Goal: Task Accomplishment & Management: Use online tool/utility

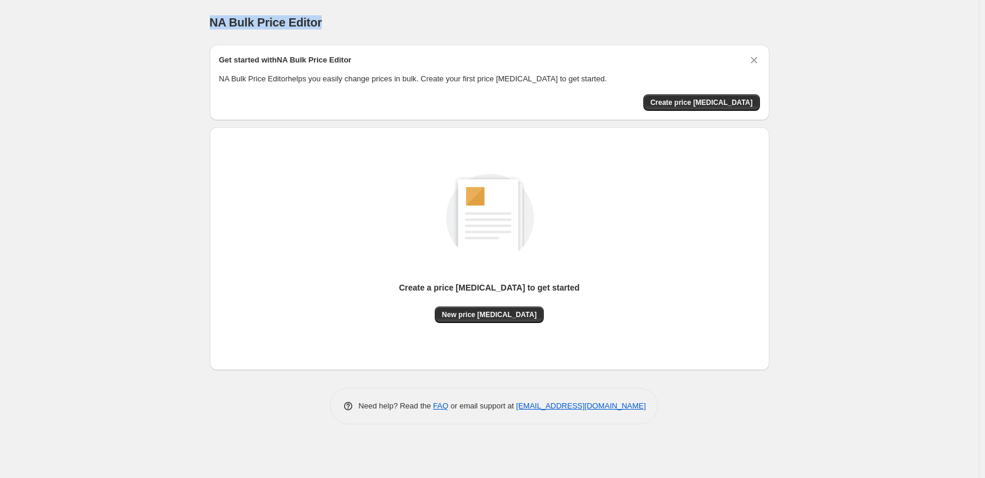
drag, startPoint x: 328, startPoint y: 20, endPoint x: 161, endPoint y: 19, distance: 166.7
click at [161, 19] on div "NA Bulk Price Editor. This page is ready NA Bulk Price Editor Get started with …" at bounding box center [489, 239] width 979 height 478
copy span "NA Bulk Price Editor"
click at [679, 97] on button "Create price [MEDICAL_DATA]" at bounding box center [701, 102] width 117 height 16
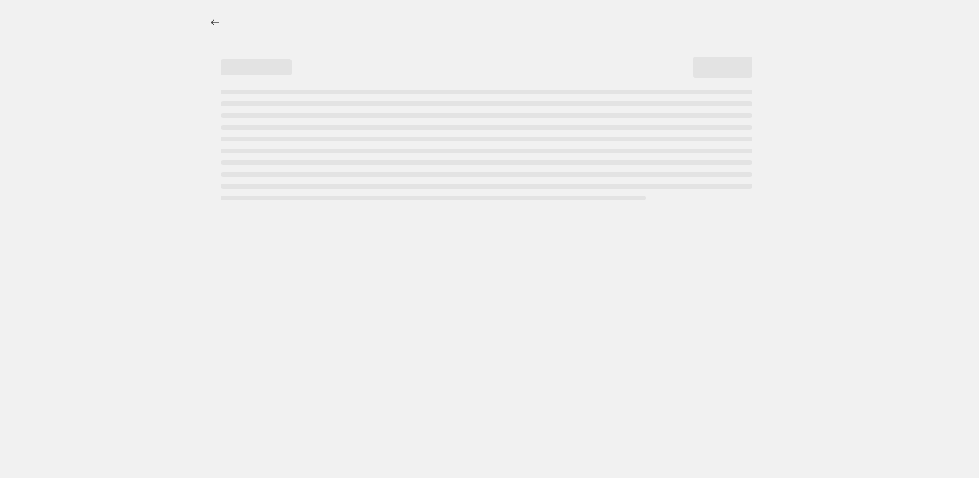
select select "percentage"
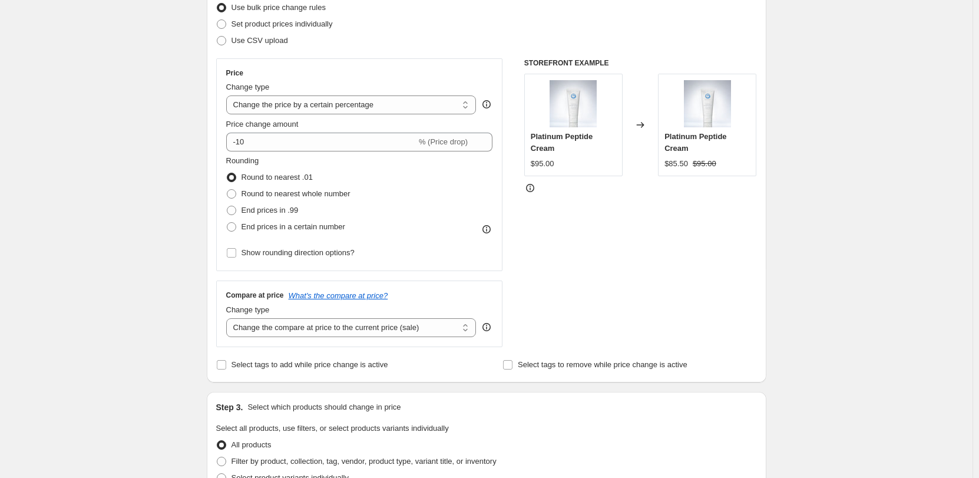
scroll to position [177, 0]
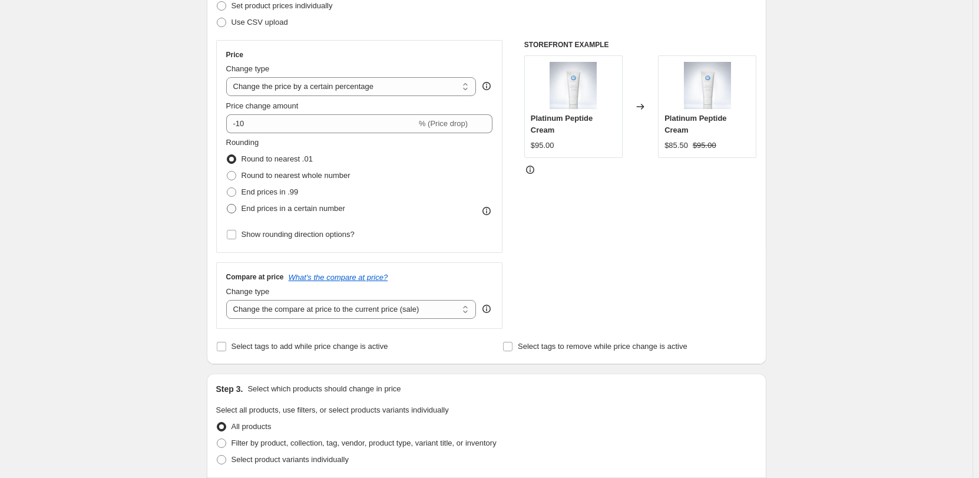
click at [234, 207] on span at bounding box center [231, 208] width 9 height 9
click at [227, 204] on input "End prices in a certain number" at bounding box center [227, 204] width 1 height 1
radio input "true"
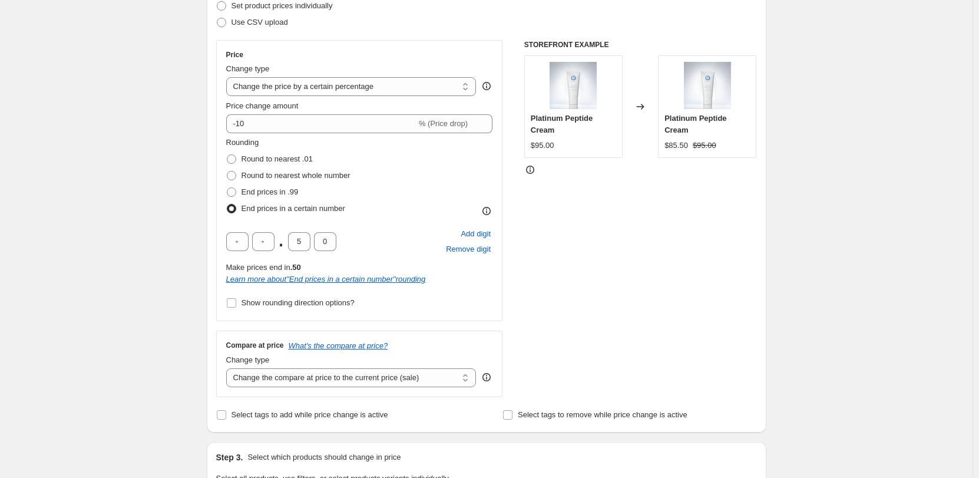
click at [234, 207] on span at bounding box center [231, 208] width 9 height 9
click at [227, 204] on input "End prices in a certain number" at bounding box center [227, 204] width 1 height 1
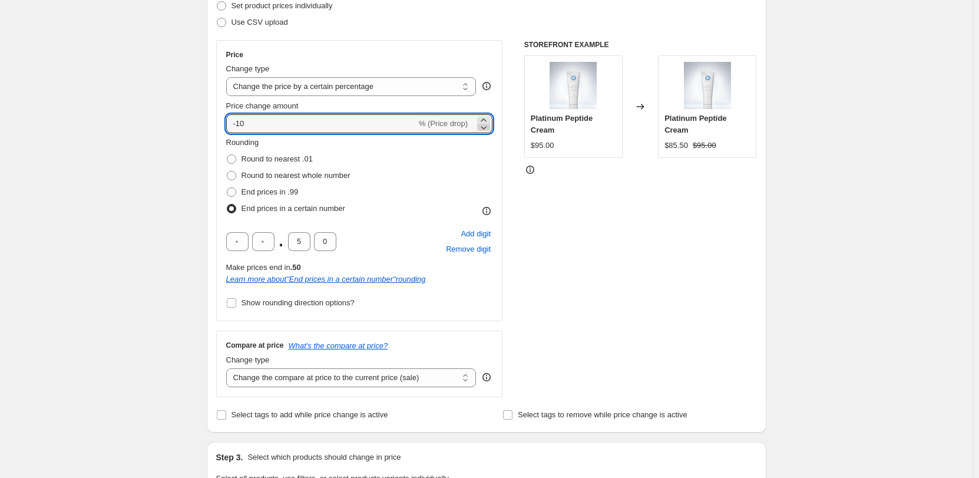
click at [485, 126] on icon at bounding box center [484, 127] width 12 height 12
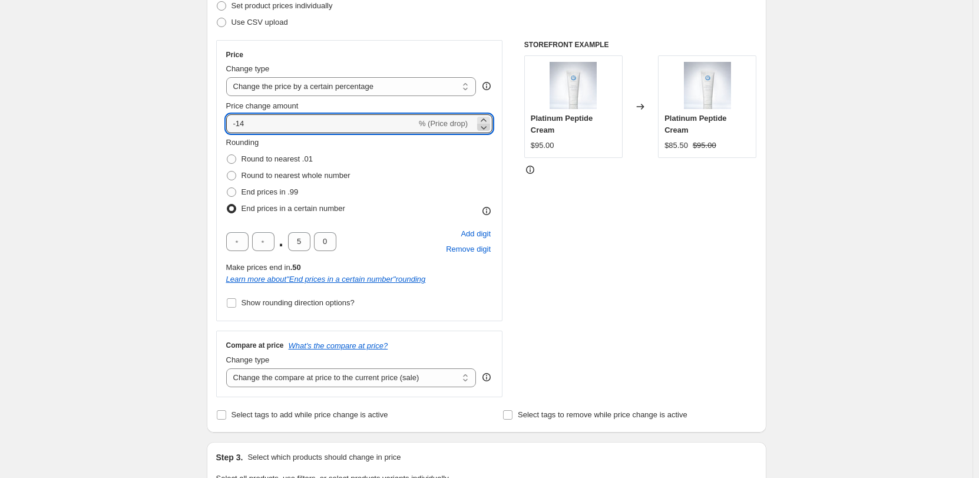
type input "-15"
click at [240, 158] on label "Round to nearest .01" at bounding box center [269, 159] width 87 height 16
click at [227, 155] on input "Round to nearest .01" at bounding box center [227, 154] width 1 height 1
radio input "true"
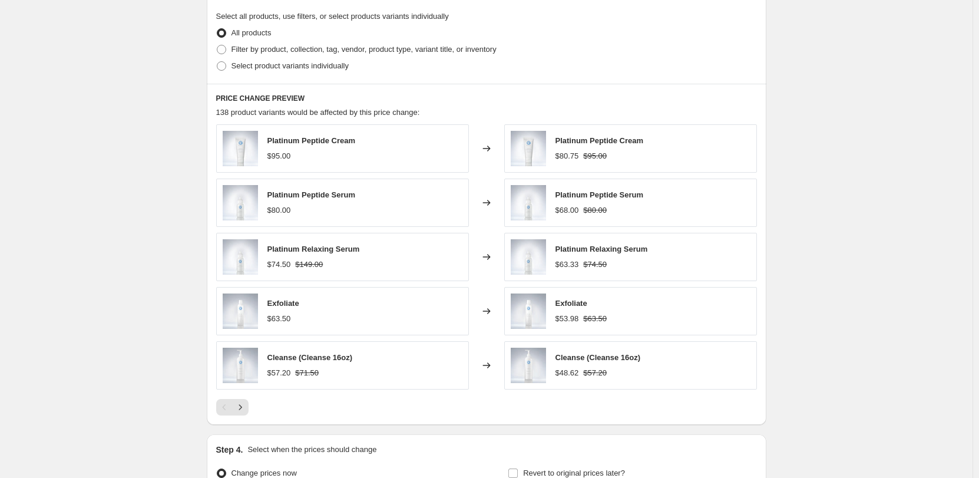
scroll to position [589, 0]
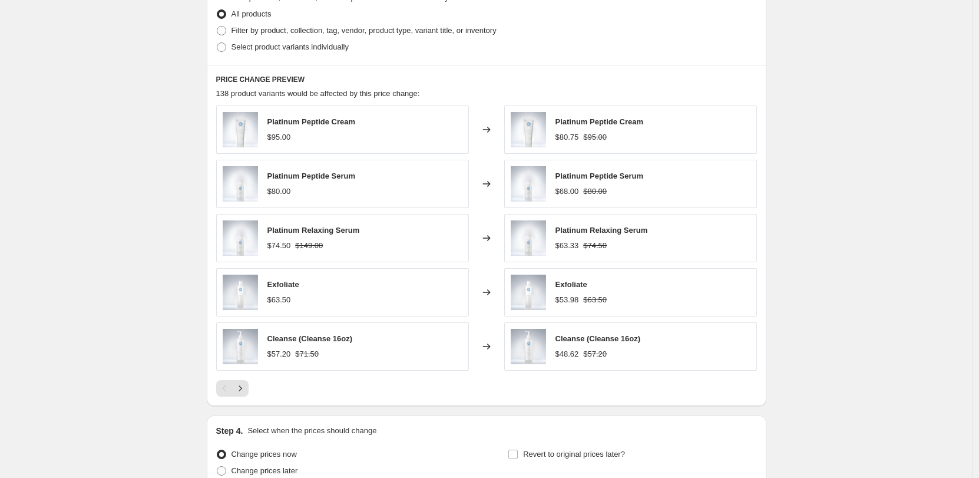
click at [558, 130] on div "Platinum Peptide Cream $80.75 $95.00" at bounding box center [600, 129] width 88 height 27
click at [388, 181] on div "Platinum Peptide Serum $80.00" at bounding box center [342, 184] width 253 height 48
click at [576, 190] on div "$68.00" at bounding box center [568, 192] width 24 height 12
click at [336, 262] on div "Platinum Relaxing Serum $74.50 $149.00" at bounding box center [342, 238] width 253 height 48
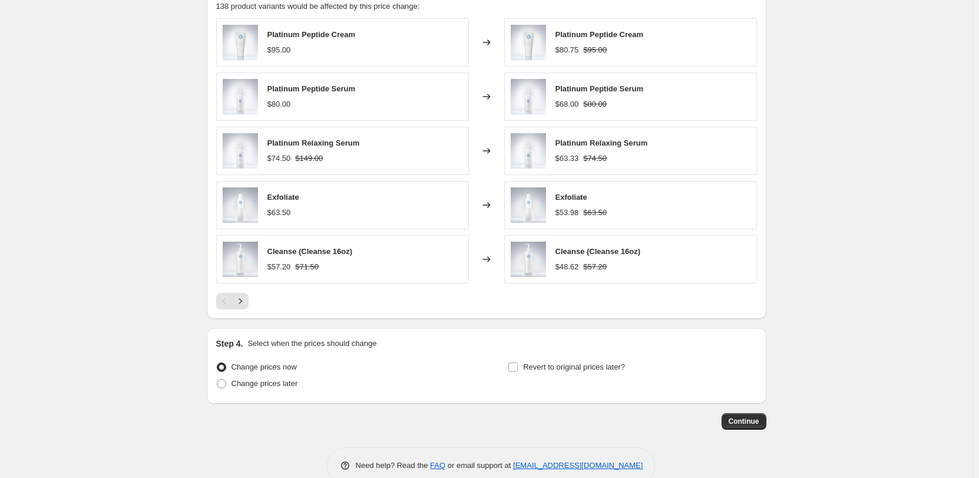
scroll to position [700, 0]
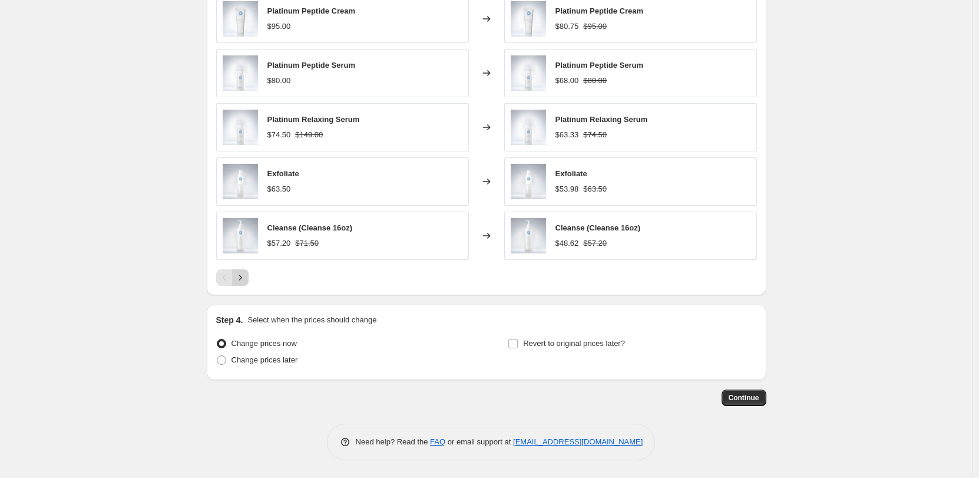
click at [239, 278] on icon "Next" at bounding box center [240, 278] width 12 height 12
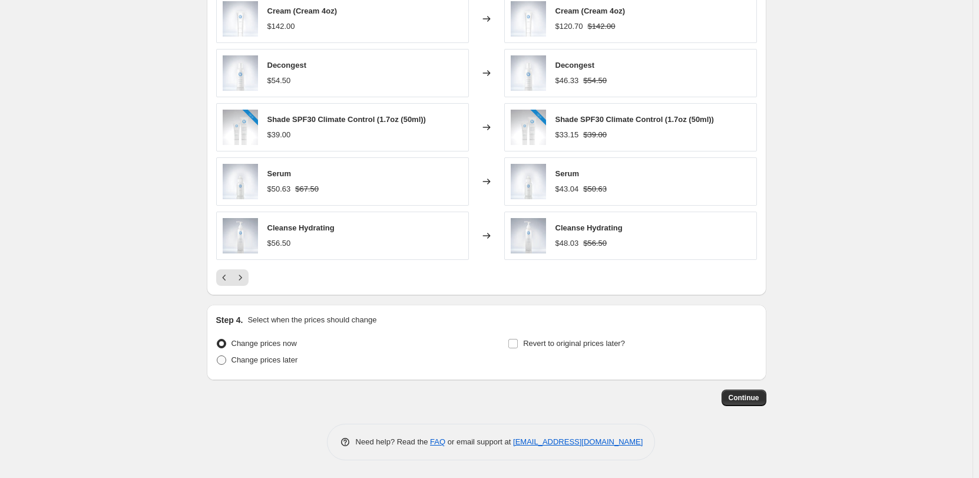
click at [221, 360] on span at bounding box center [221, 359] width 9 height 9
click at [217, 356] on input "Change prices later" at bounding box center [217, 355] width 1 height 1
radio input "true"
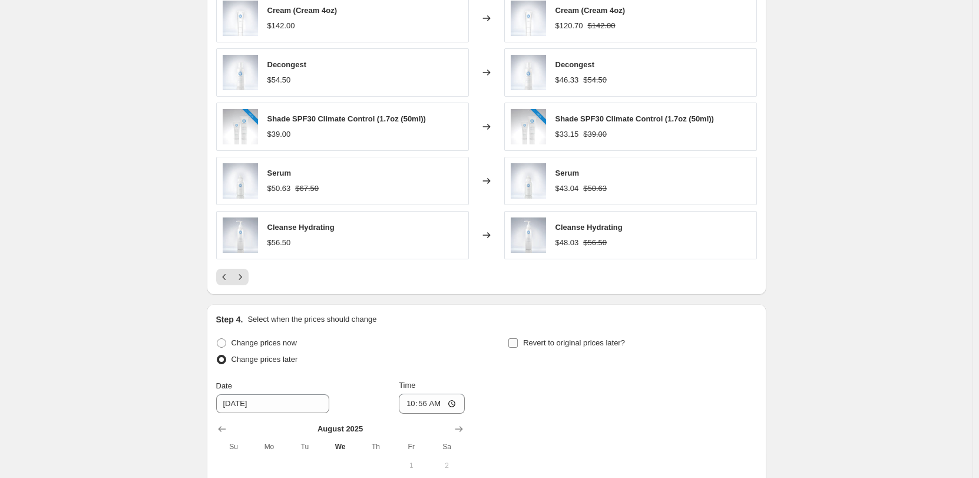
click at [518, 344] on input "Revert to original prices later?" at bounding box center [512, 342] width 9 height 9
click at [515, 344] on input "Revert to original prices later?" at bounding box center [512, 342] width 9 height 9
checkbox input "false"
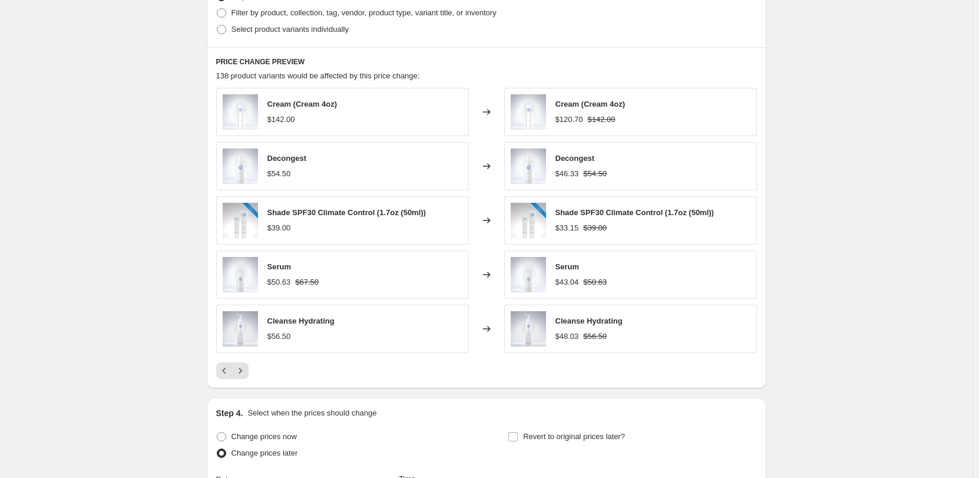
scroll to position [524, 0]
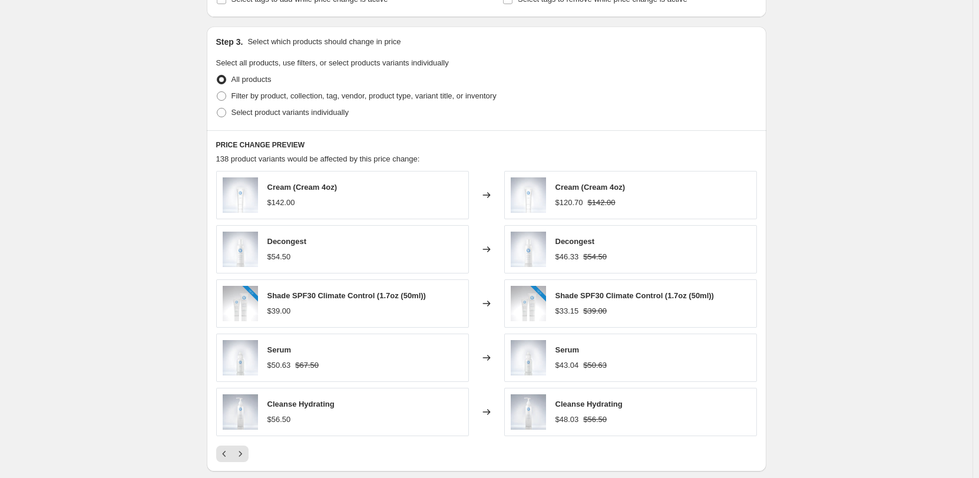
click at [556, 197] on div "Cream (Cream 4oz) $120.70 $142.00" at bounding box center [630, 195] width 253 height 48
click at [382, 205] on div "Cream (Cream 4oz) $142.00" at bounding box center [342, 195] width 253 height 48
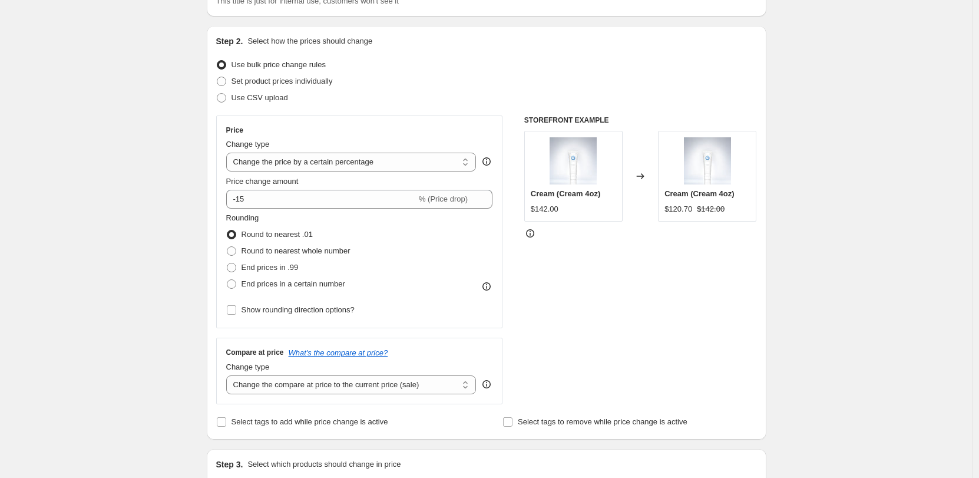
scroll to position [52, 0]
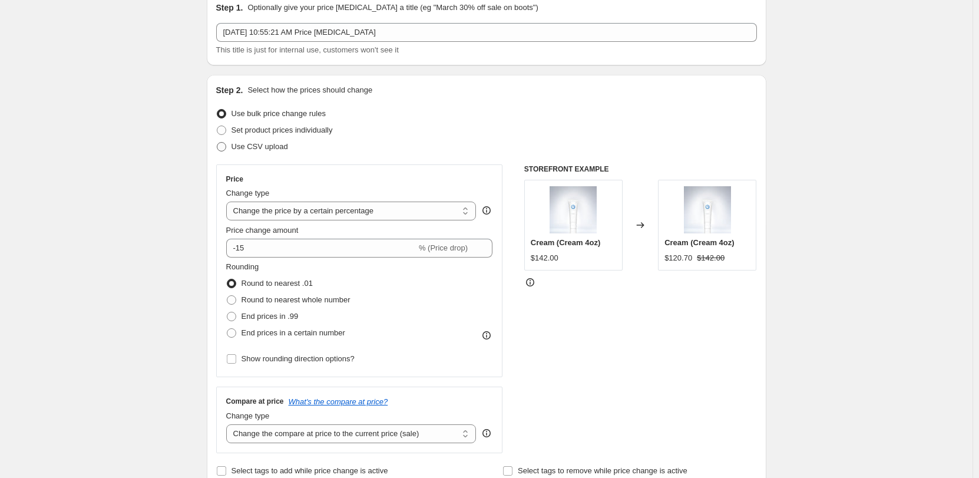
click at [269, 146] on span "Use CSV upload" at bounding box center [260, 146] width 57 height 9
click at [217, 143] on input "Use CSV upload" at bounding box center [217, 142] width 1 height 1
radio input "true"
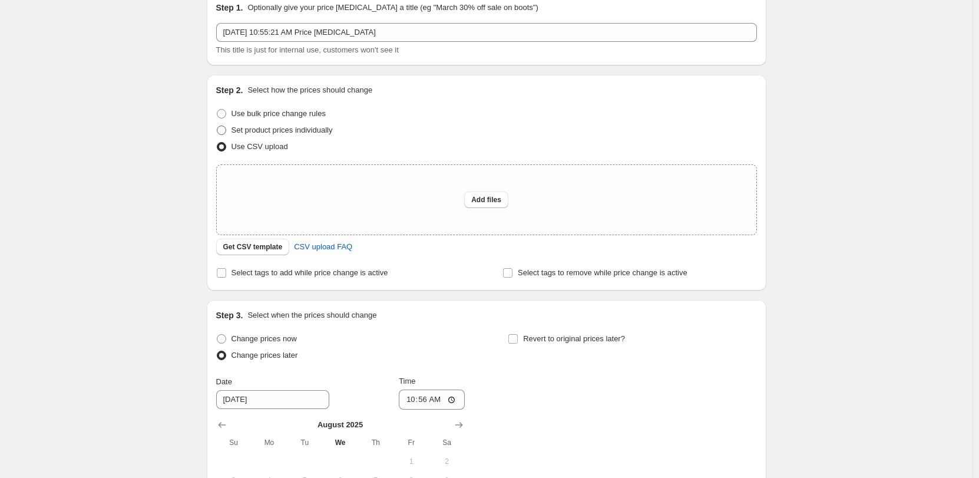
click at [273, 135] on span "Set product prices individually" at bounding box center [282, 130] width 101 height 12
click at [217, 126] on input "Set product prices individually" at bounding box center [217, 125] width 1 height 1
radio input "true"
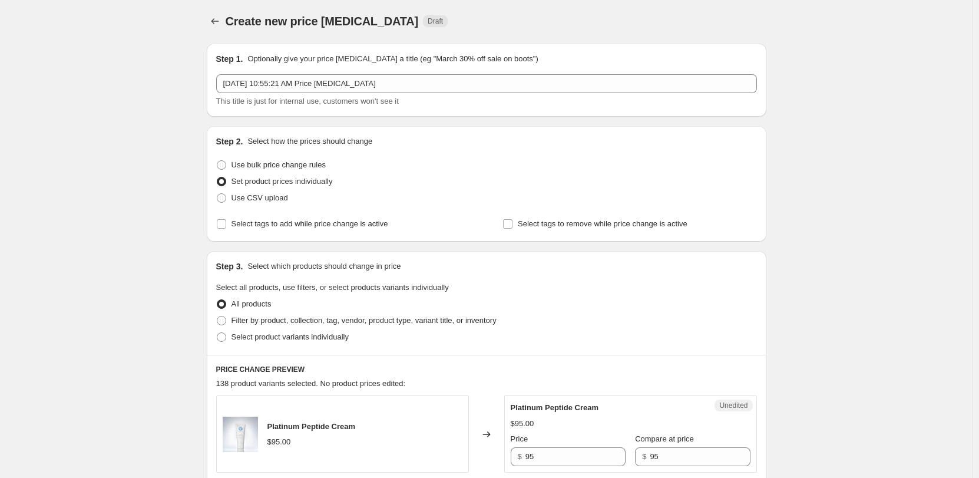
scroll to position [0, 0]
click at [261, 166] on span "Use bulk price change rules" at bounding box center [279, 165] width 94 height 9
click at [217, 162] on input "Use bulk price change rules" at bounding box center [217, 161] width 1 height 1
radio input "true"
select select "percentage"
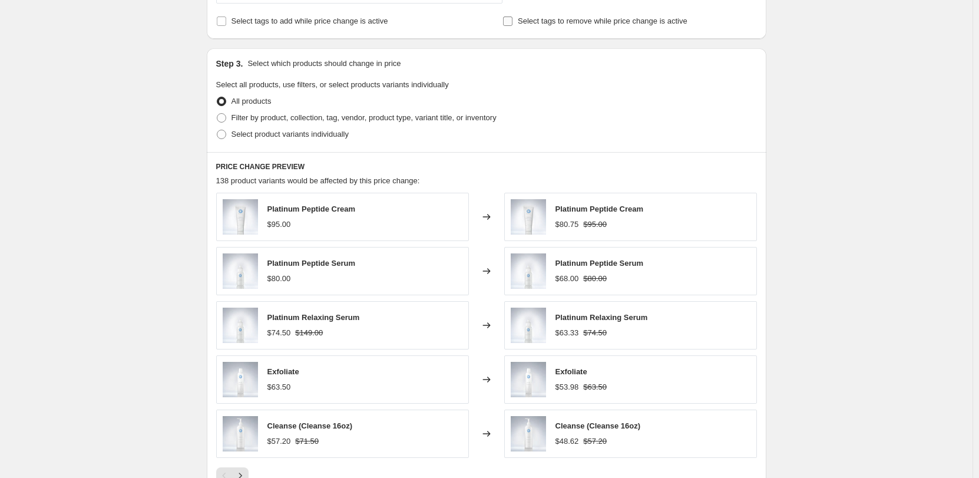
scroll to position [530, 0]
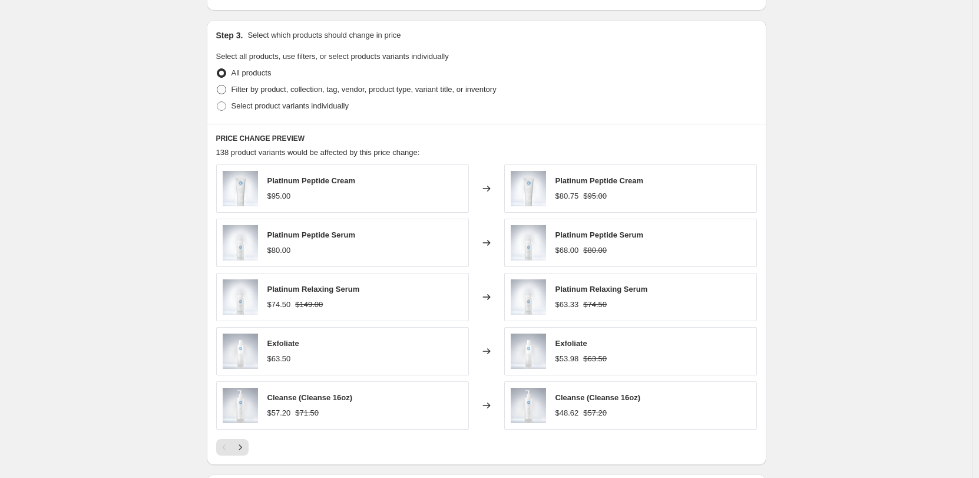
click at [231, 93] on label "Filter by product, collection, tag, vendor, product type, variant title, or inv…" at bounding box center [356, 89] width 280 height 16
click at [217, 85] on input "Filter by product, collection, tag, vendor, product type, variant title, or inv…" at bounding box center [217, 85] width 1 height 1
radio input "true"
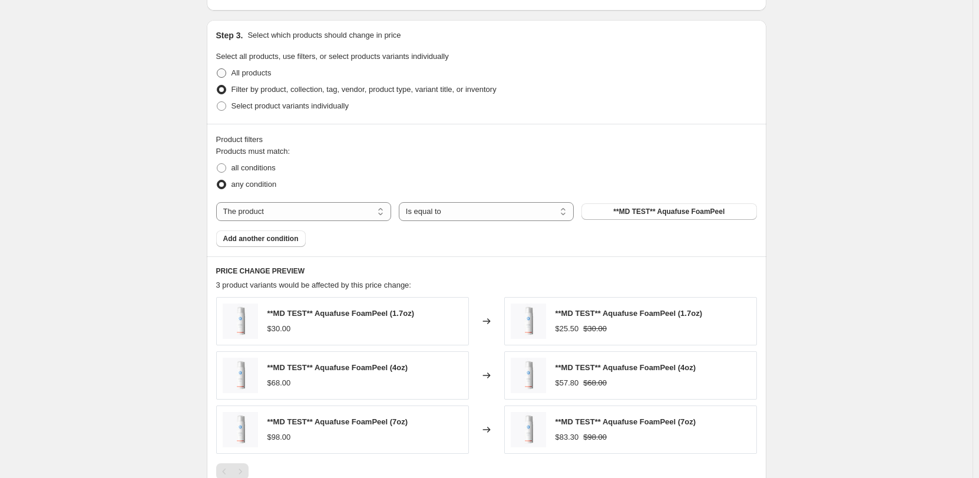
click at [231, 74] on label "All products" at bounding box center [243, 73] width 55 height 16
click at [217, 69] on input "All products" at bounding box center [217, 68] width 1 height 1
radio input "true"
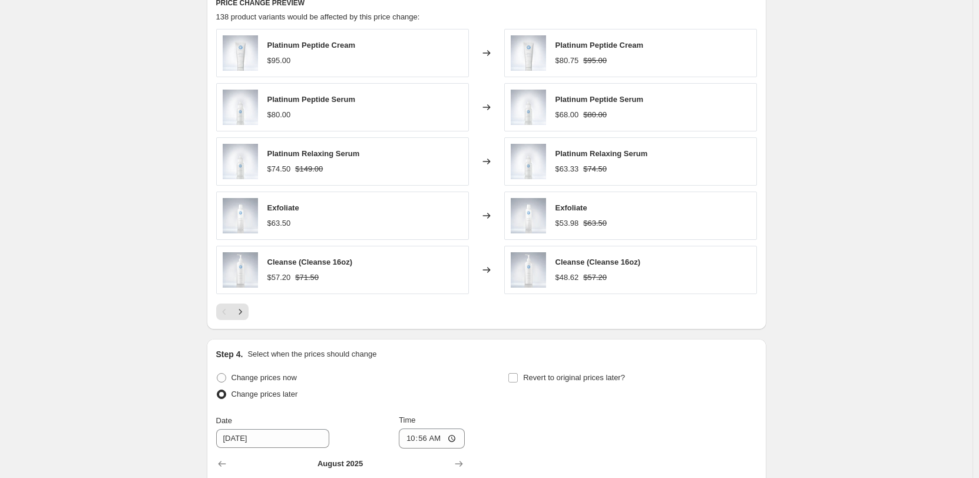
scroll to position [707, 0]
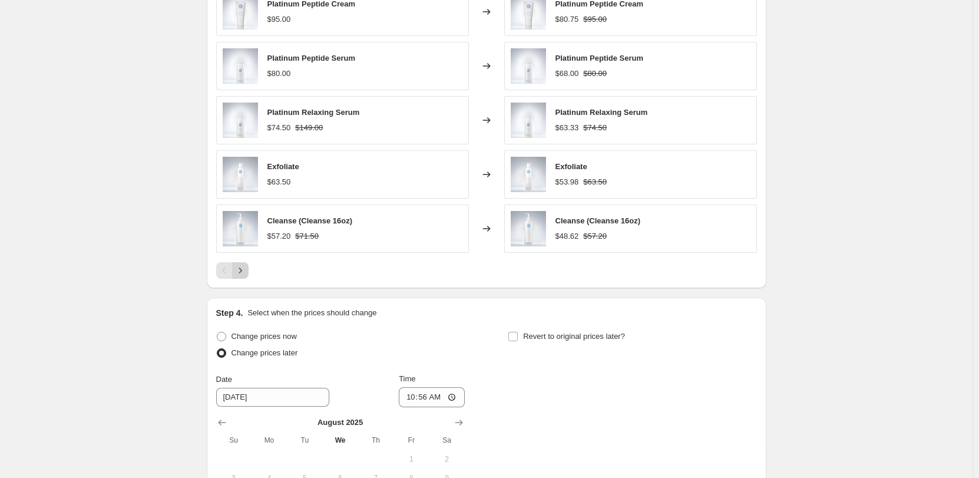
click at [242, 267] on icon "Next" at bounding box center [240, 271] width 12 height 12
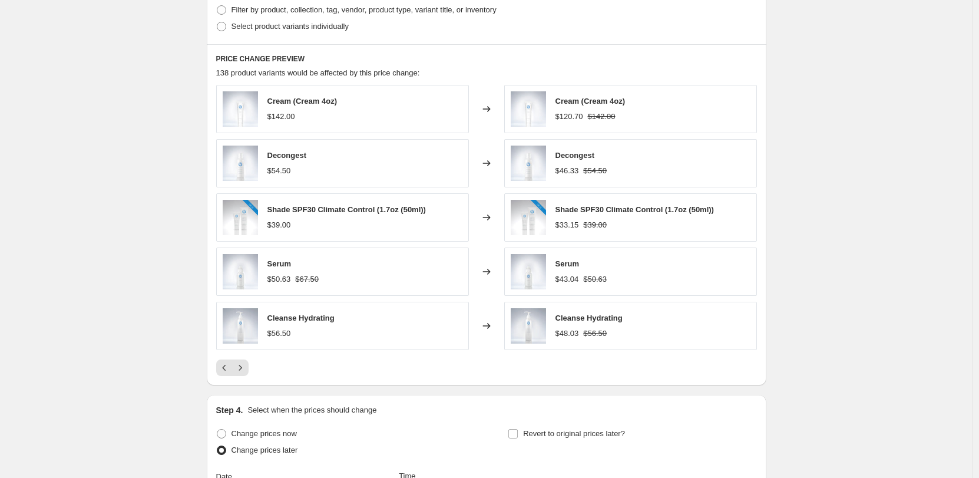
scroll to position [589, 0]
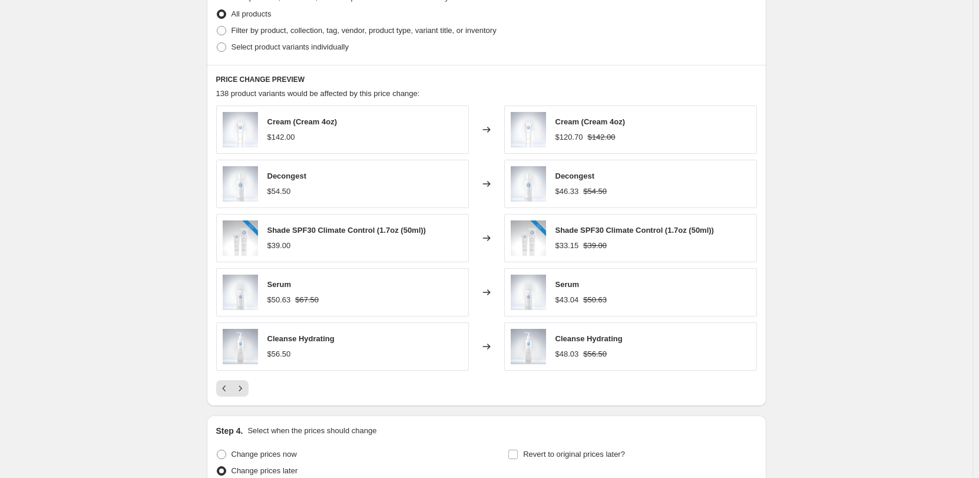
click at [385, 231] on span "Shade SPF30 Climate Control (1.7oz (50ml))" at bounding box center [346, 230] width 158 height 9
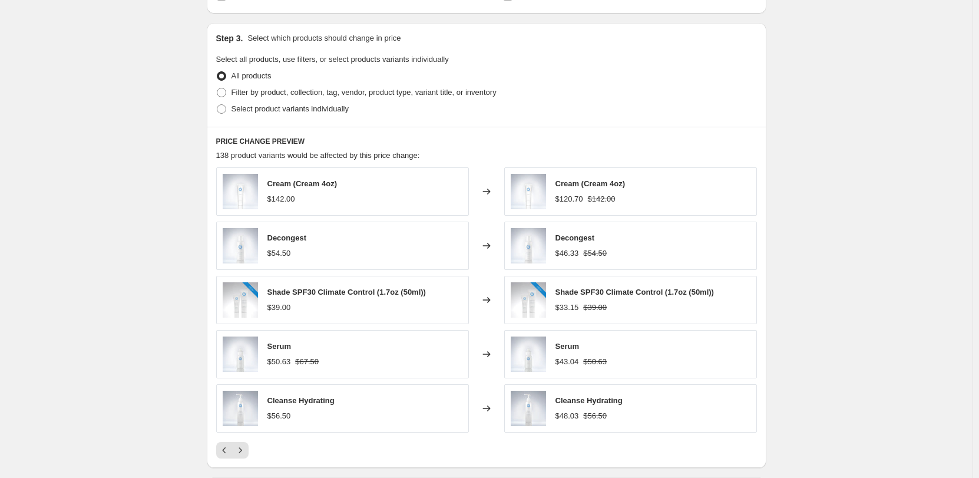
scroll to position [471, 0]
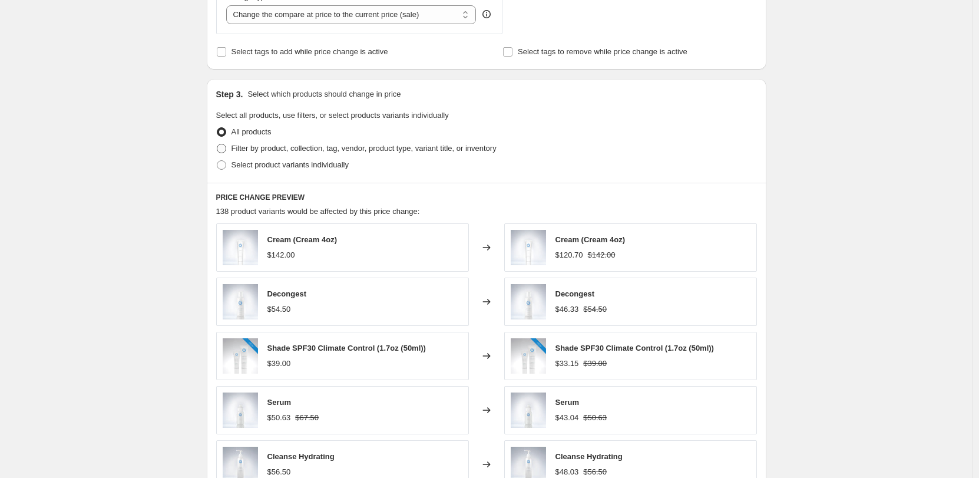
click at [361, 151] on span "Filter by product, collection, tag, vendor, product type, variant title, or inv…" at bounding box center [364, 148] width 265 height 9
click at [217, 144] on input "Filter by product, collection, tag, vendor, product type, variant title, or inv…" at bounding box center [217, 144] width 1 height 1
radio input "true"
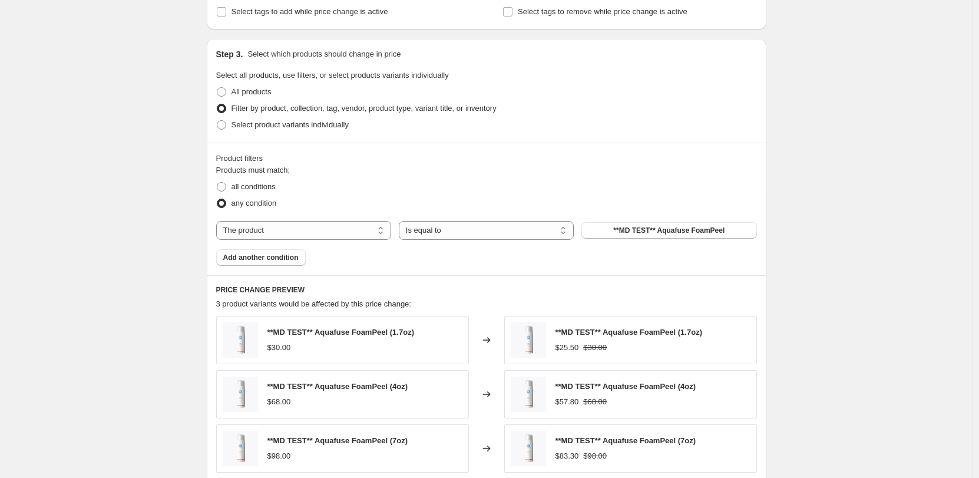
scroll to position [589, 0]
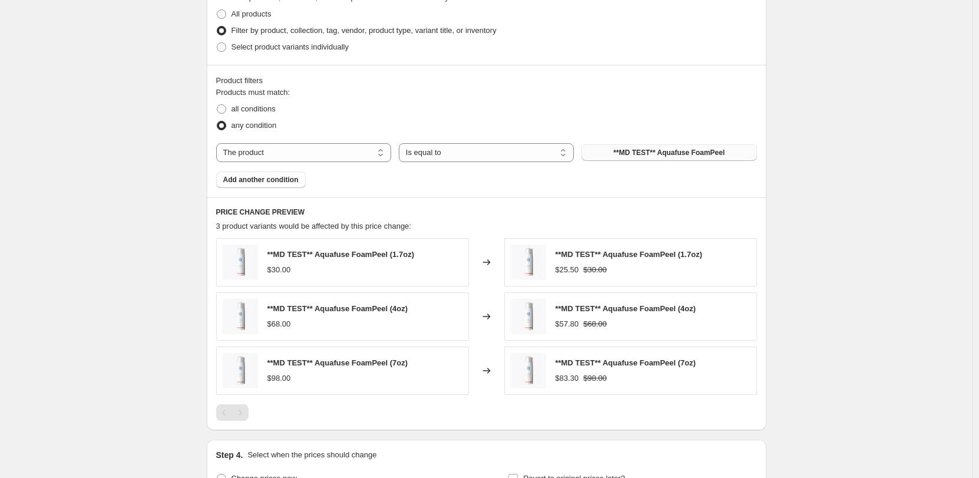
click at [634, 153] on span "**MD TEST** Aquafuse FoamPeel" at bounding box center [668, 152] width 111 height 9
click at [386, 151] on select "The product The product's collection The product's tag The product's vendor The…" at bounding box center [303, 152] width 175 height 19
click at [557, 174] on div "Products must match: all conditions any condition The product The product's col…" at bounding box center [486, 137] width 541 height 101
click at [254, 113] on span "all conditions" at bounding box center [254, 108] width 44 height 9
click at [217, 105] on input "all conditions" at bounding box center [217, 104] width 1 height 1
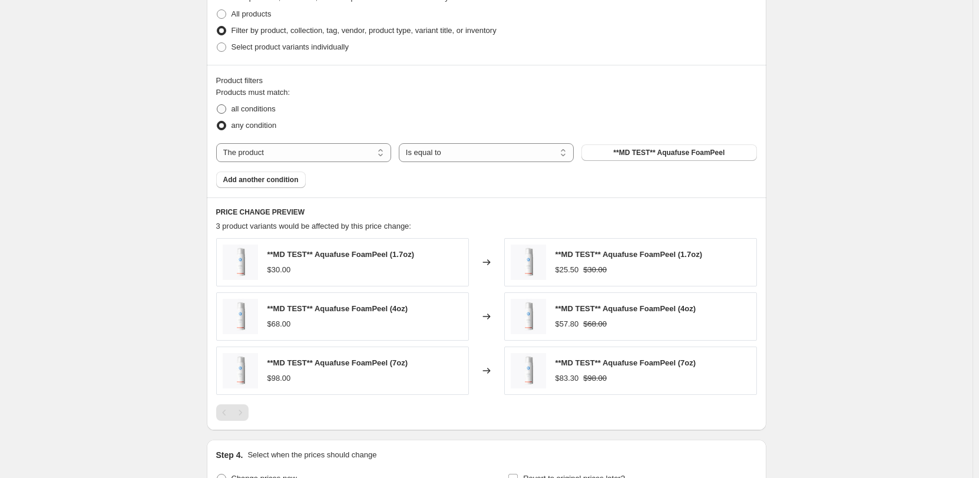
radio input "true"
click at [620, 153] on span "**MD TEST** Aquafuse FoamPeel" at bounding box center [668, 152] width 111 height 9
click at [619, 147] on button "**MD TEST** Aquafuse FoamPeel" at bounding box center [668, 152] width 175 height 16
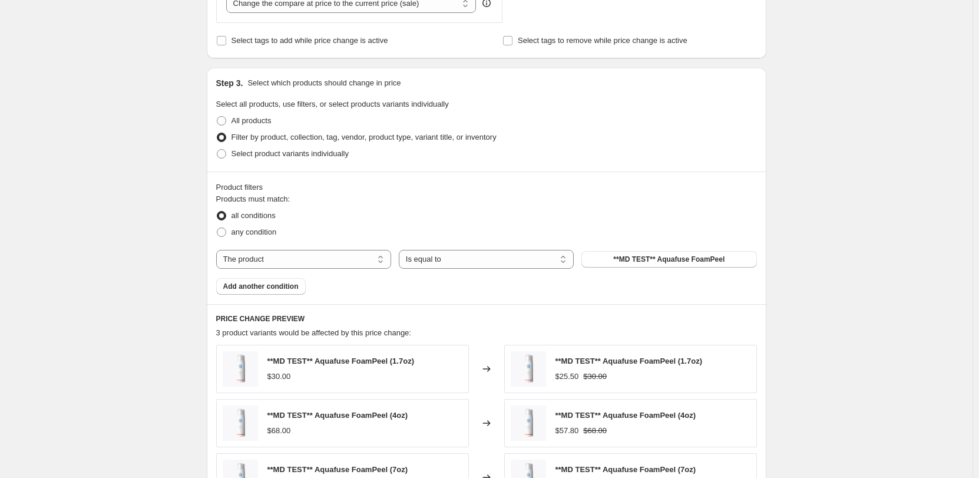
scroll to position [471, 0]
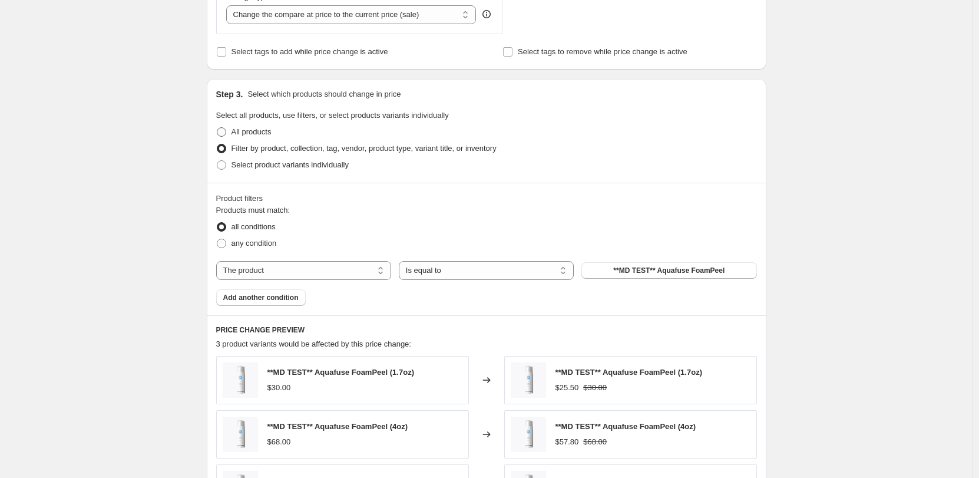
click at [226, 135] on span at bounding box center [221, 131] width 9 height 9
click at [217, 128] on input "All products" at bounding box center [217, 127] width 1 height 1
radio input "true"
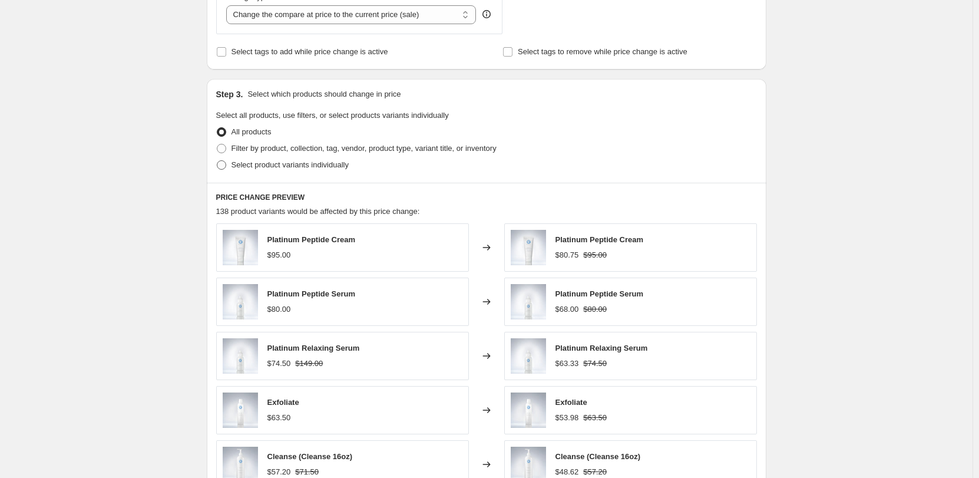
click at [231, 165] on label "Select product variants individually" at bounding box center [282, 165] width 133 height 16
click at [217, 161] on input "Select product variants individually" at bounding box center [217, 160] width 1 height 1
radio input "true"
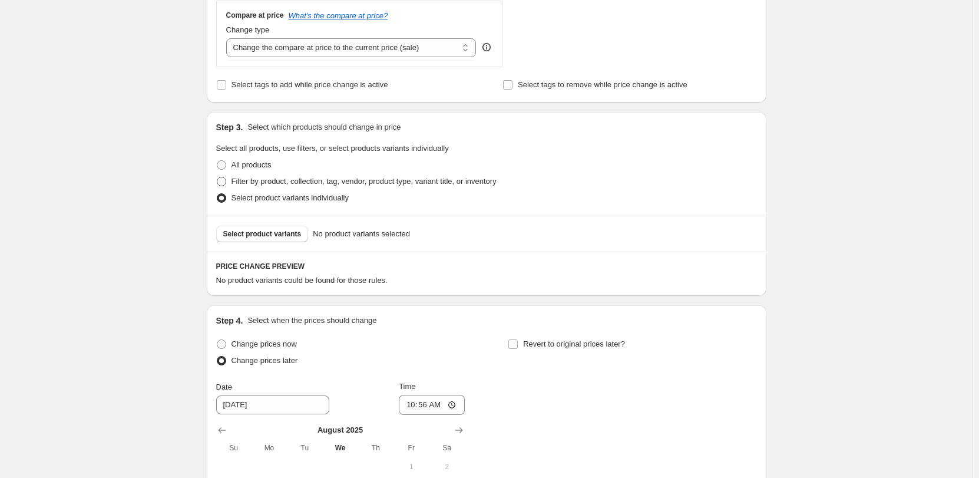
scroll to position [424, 0]
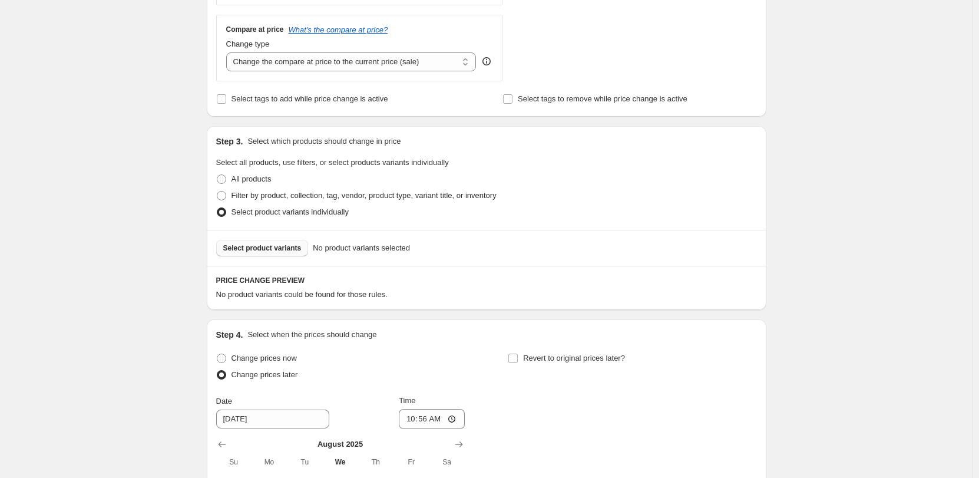
click at [280, 252] on span "Select product variants" at bounding box center [262, 247] width 78 height 9
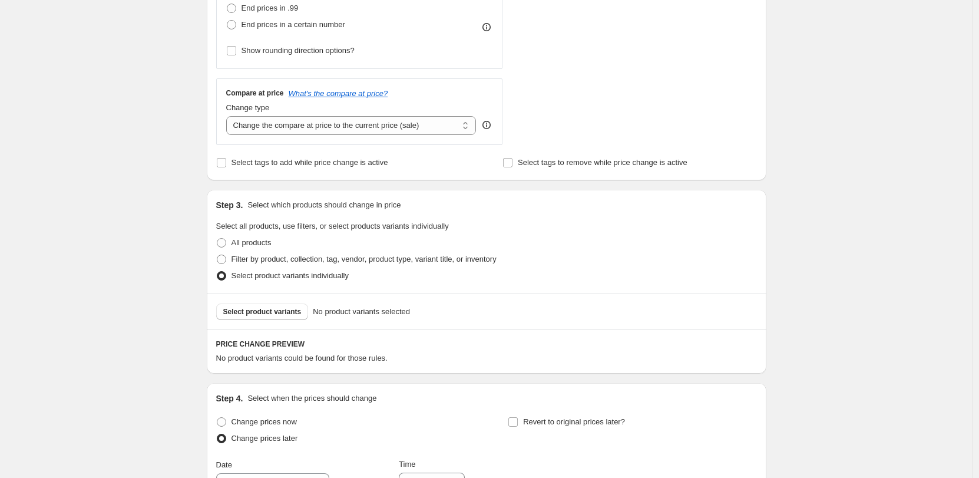
scroll to position [247, 0]
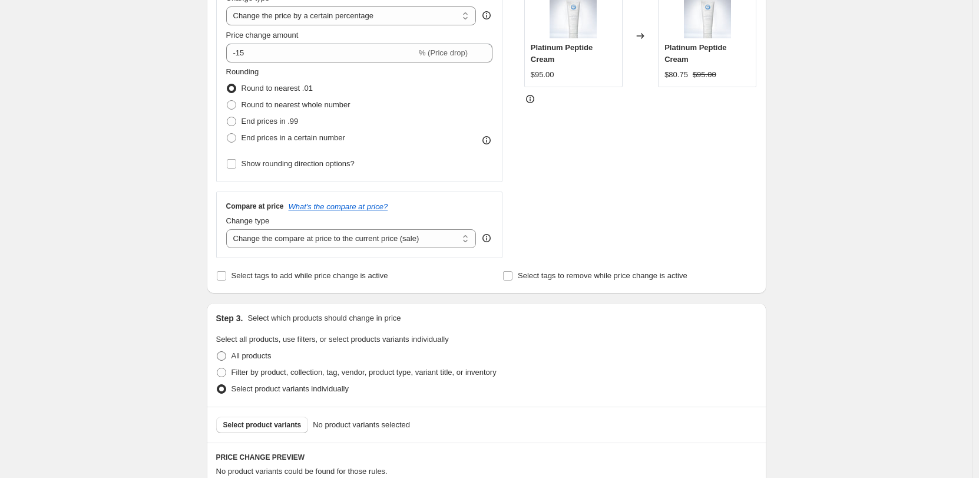
click at [265, 359] on span "All products" at bounding box center [252, 355] width 40 height 9
click at [217, 352] on input "All products" at bounding box center [217, 351] width 1 height 1
radio input "true"
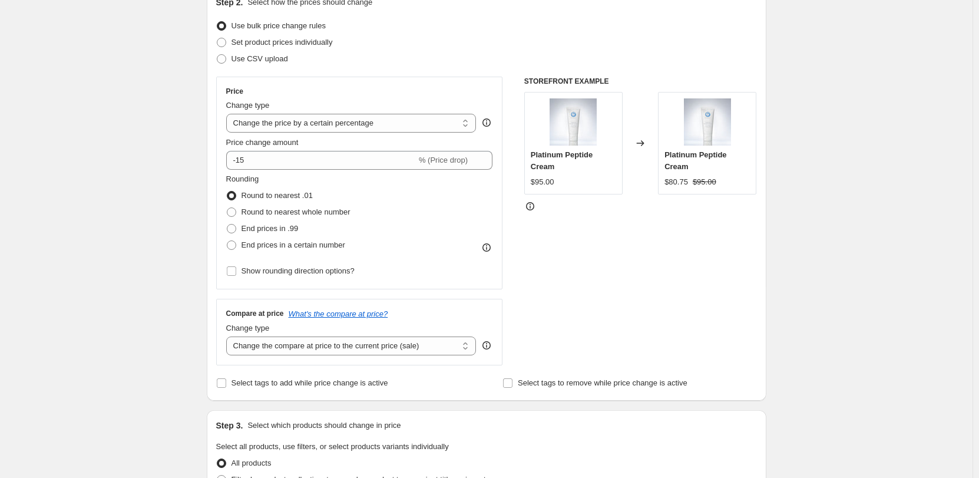
scroll to position [177, 0]
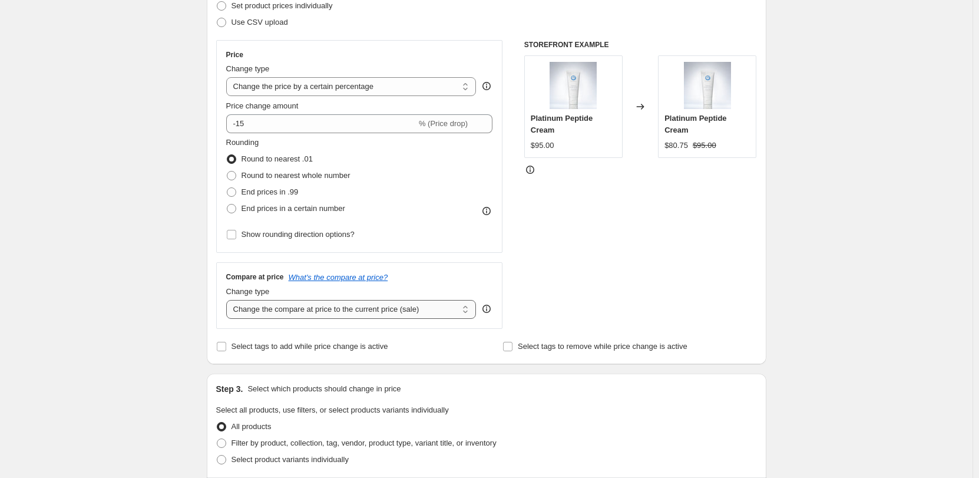
click at [409, 310] on select "Change the compare at price to the current price (sale) Change the compare at p…" at bounding box center [351, 309] width 250 height 19
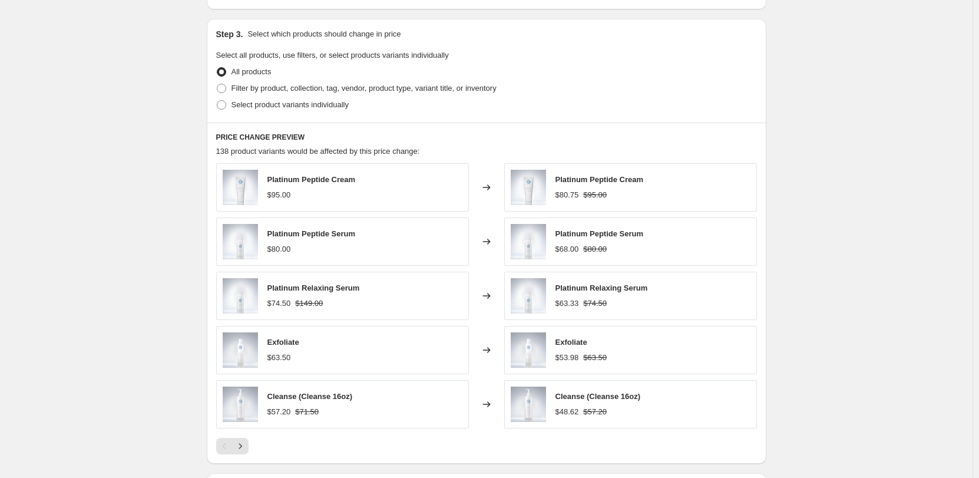
scroll to position [589, 0]
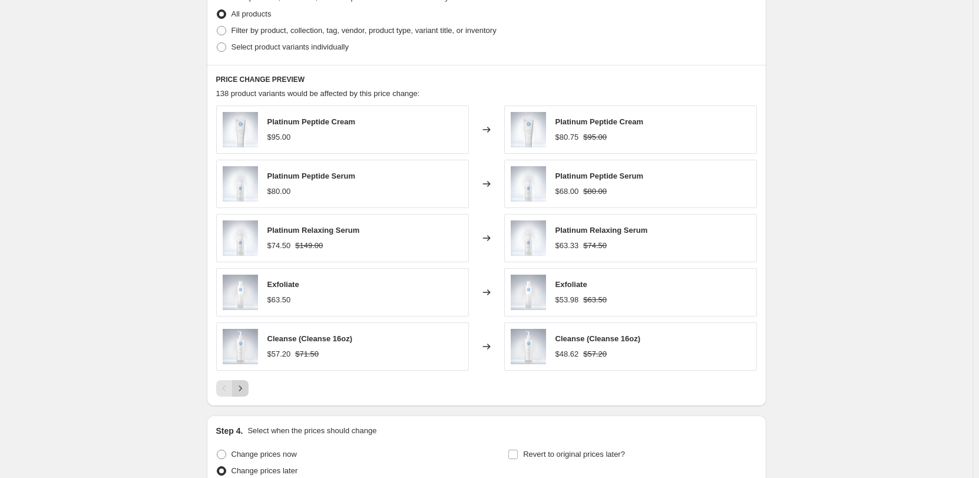
click at [241, 391] on icon "Next" at bounding box center [240, 388] width 12 height 12
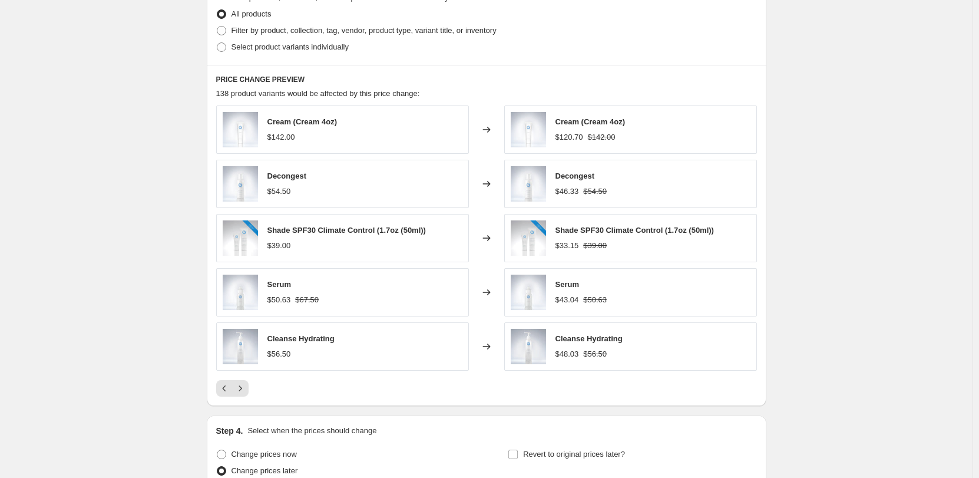
click at [534, 235] on img at bounding box center [528, 237] width 35 height 35
click at [303, 247] on div "$39.00" at bounding box center [346, 246] width 158 height 12
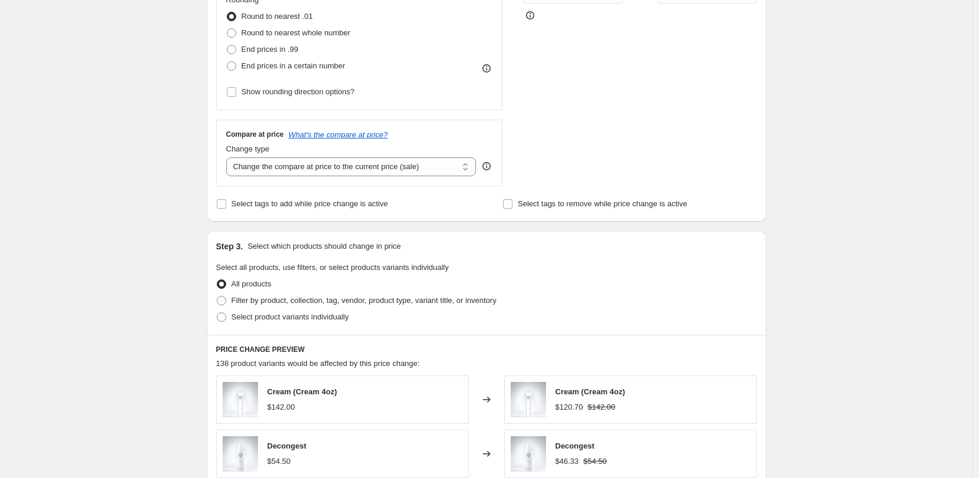
scroll to position [353, 0]
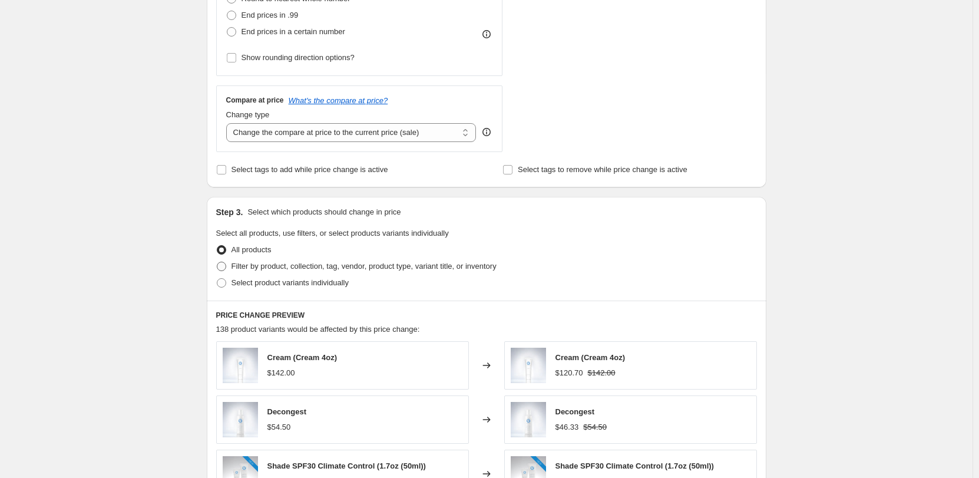
click at [272, 267] on span "Filter by product, collection, tag, vendor, product type, variant title, or inv…" at bounding box center [364, 266] width 265 height 9
click at [217, 262] on input "Filter by product, collection, tag, vendor, product type, variant title, or inv…" at bounding box center [217, 262] width 1 height 1
radio input "true"
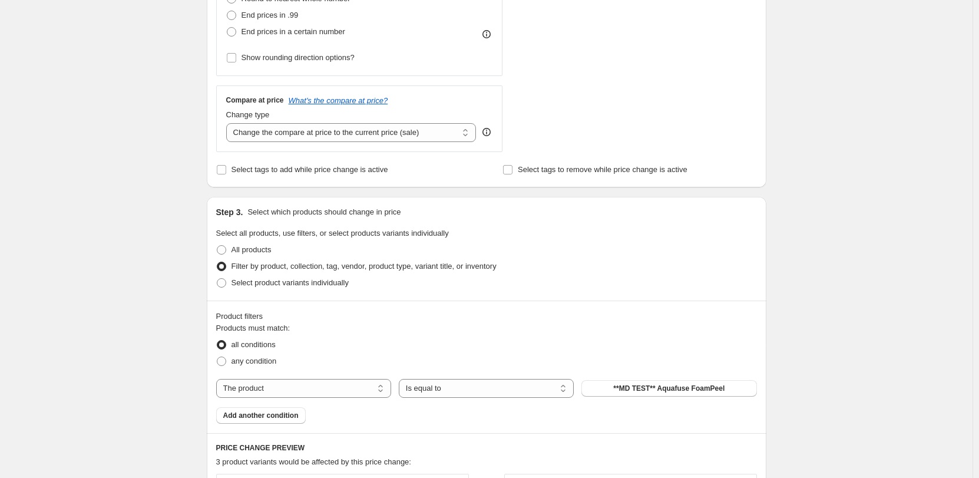
scroll to position [412, 0]
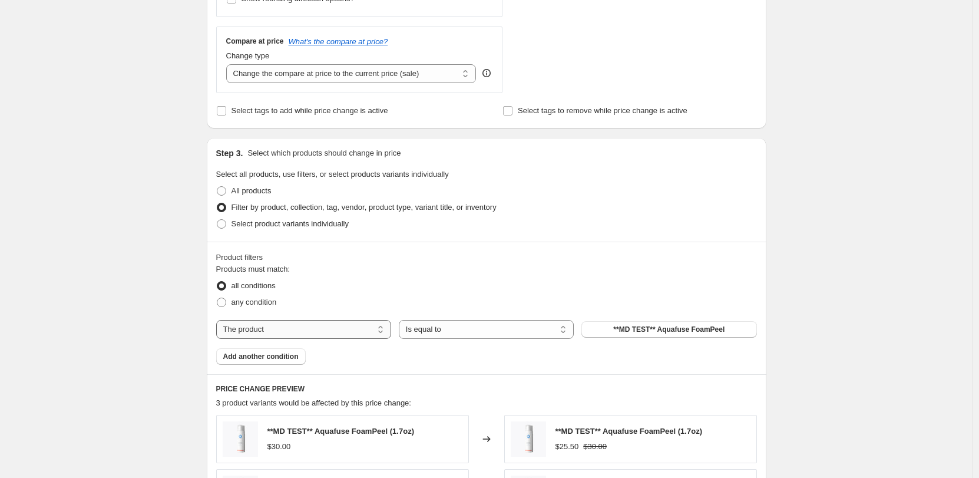
click at [305, 323] on select "The product The product's collection The product's tag The product's vendor The…" at bounding box center [303, 329] width 175 height 19
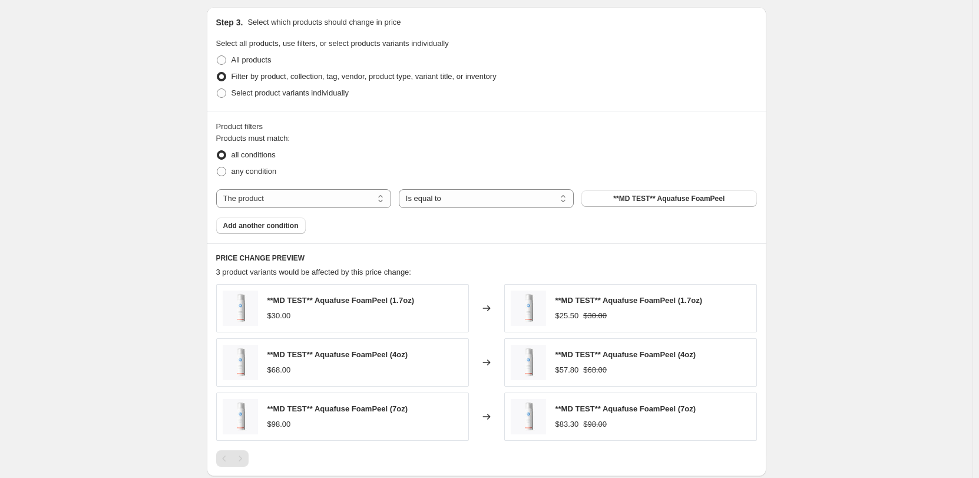
scroll to position [530, 0]
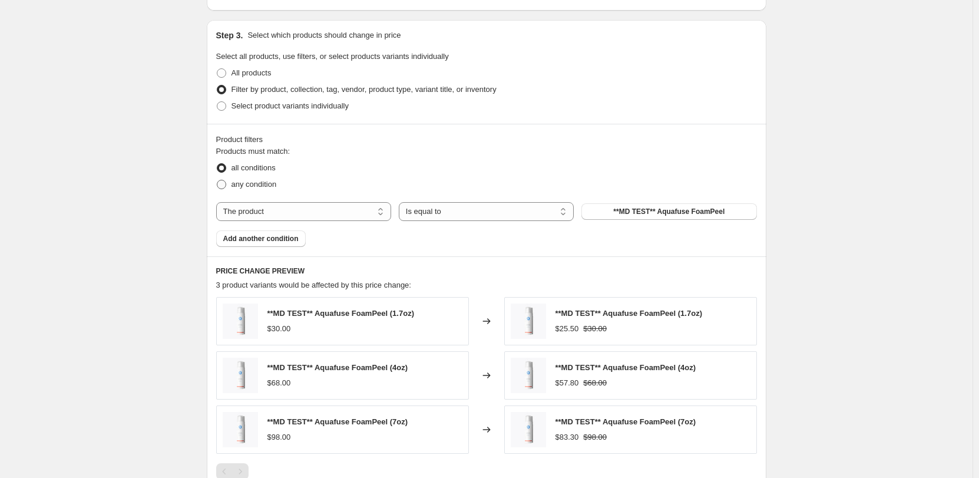
click at [247, 182] on span "any condition" at bounding box center [254, 184] width 45 height 9
click at [217, 180] on input "any condition" at bounding box center [217, 180] width 1 height 1
radio input "true"
click at [252, 168] on span "all conditions" at bounding box center [254, 167] width 44 height 9
click at [217, 164] on input "all conditions" at bounding box center [217, 163] width 1 height 1
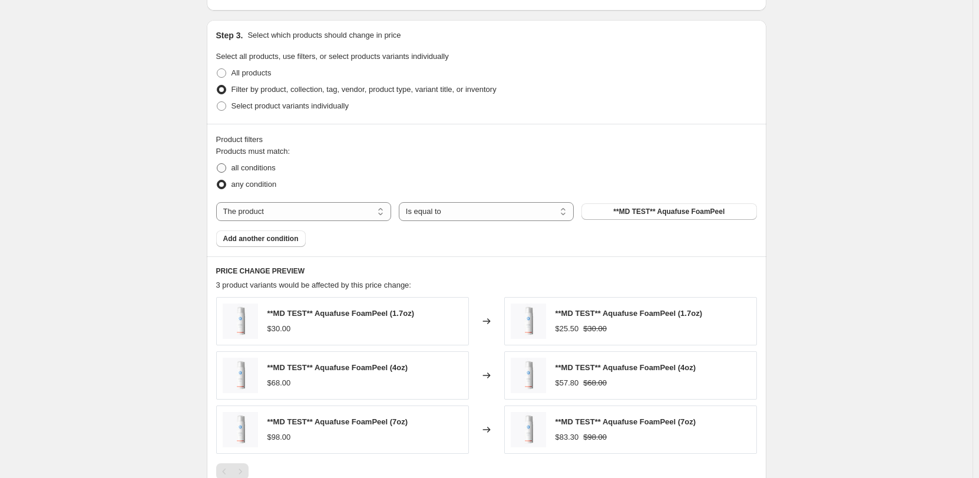
radio input "true"
click at [664, 214] on span "**MD TEST** Aquafuse FoamPeel" at bounding box center [668, 211] width 111 height 9
click at [497, 201] on div "Products must match: all conditions any condition The product The product's col…" at bounding box center [486, 196] width 541 height 101
click at [485, 216] on select "Is equal to Is not equal to" at bounding box center [486, 211] width 175 height 19
select select "not_equal"
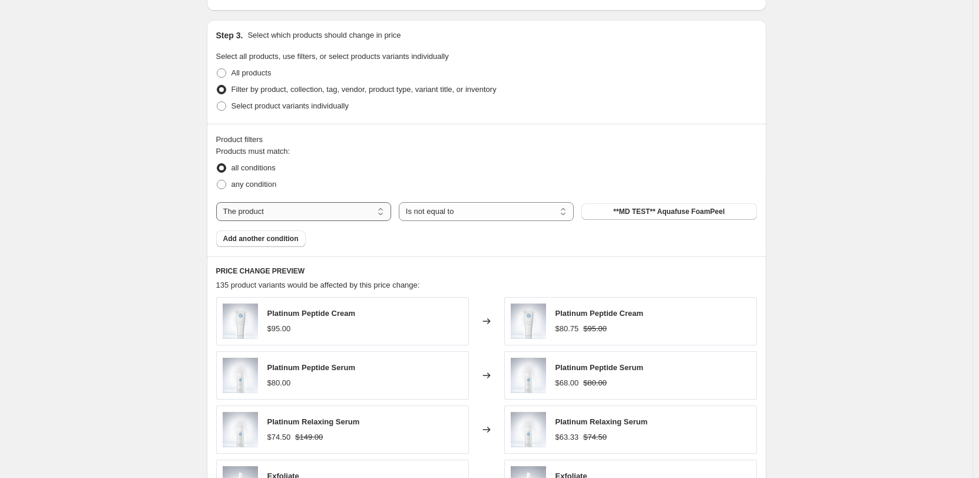
click at [309, 206] on select "The product The product's collection The product's tag The product's vendor The…" at bounding box center [303, 211] width 175 height 19
click at [219, 202] on select "The product The product's collection The product's tag The product's vendor The…" at bounding box center [303, 211] width 175 height 19
click at [638, 206] on button "**MD TEST** Aquafuse FoamPeel" at bounding box center [668, 211] width 175 height 16
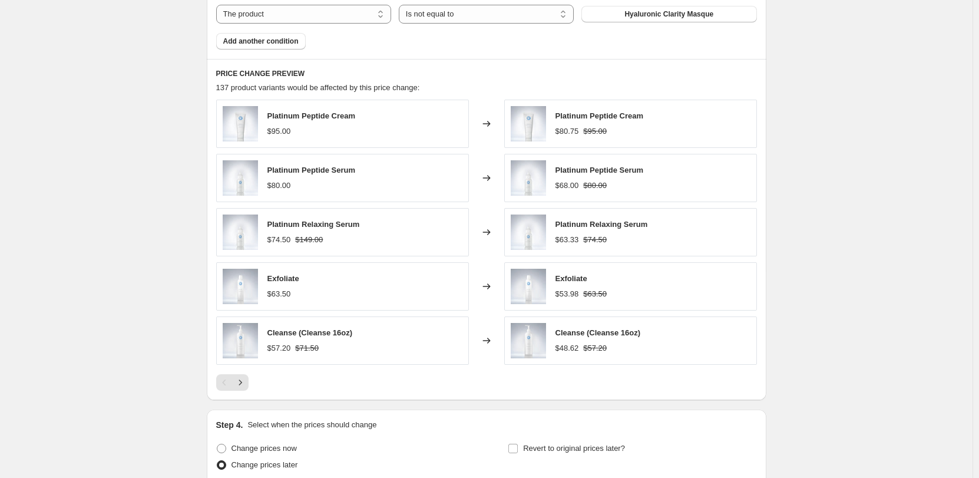
scroll to position [707, 0]
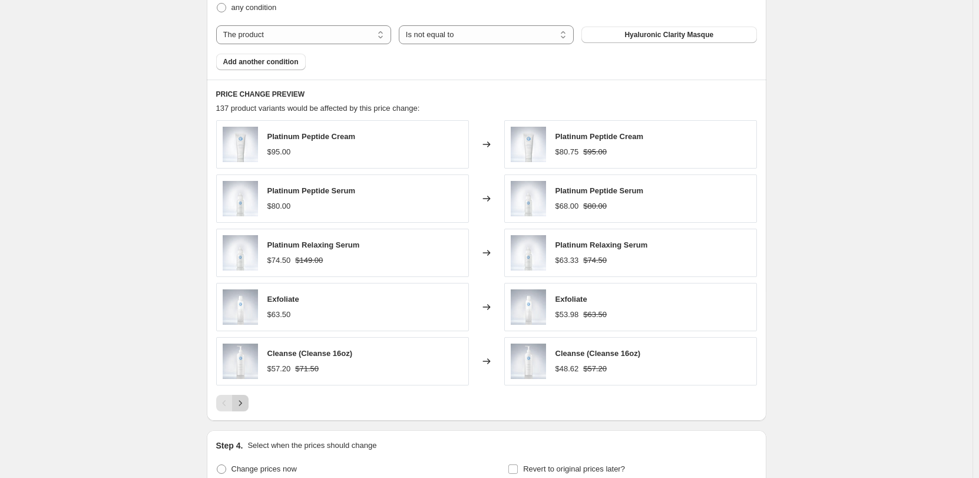
click at [244, 408] on icon "Next" at bounding box center [240, 403] width 12 height 12
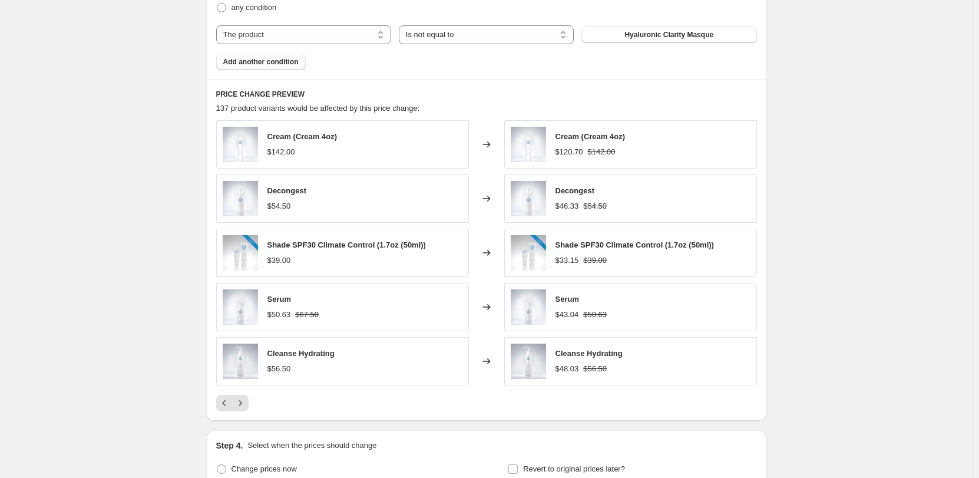
click at [279, 65] on span "Add another condition" at bounding box center [260, 61] width 75 height 9
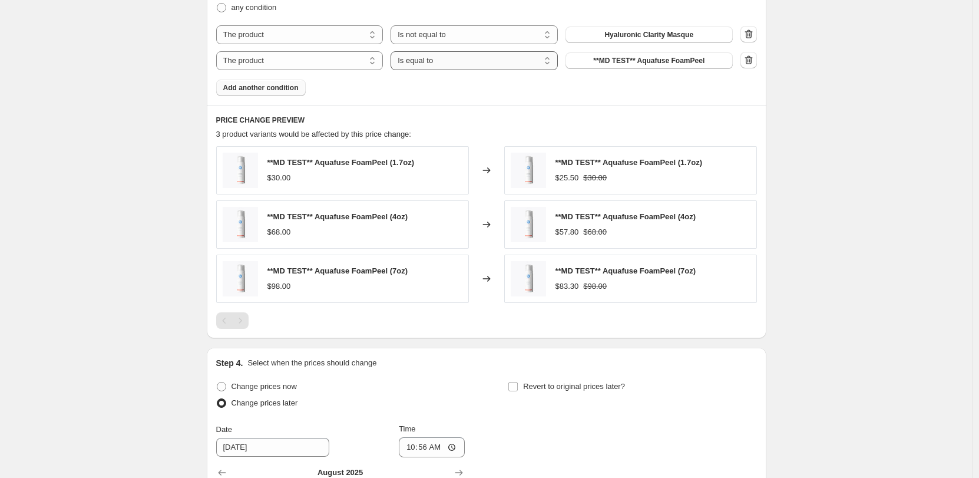
click at [456, 59] on select "Is equal to Is not equal to" at bounding box center [474, 60] width 167 height 19
select select "not_equal"
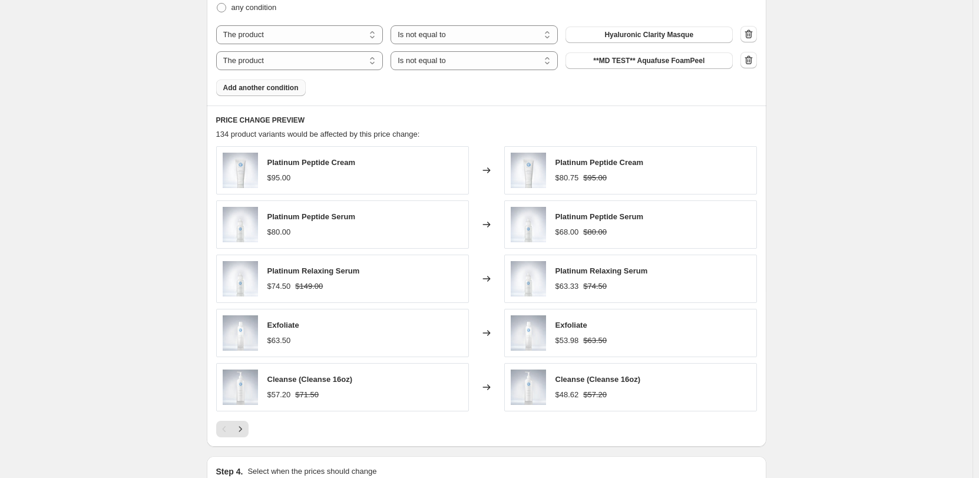
click at [645, 61] on span "**MD TEST** Aquafuse FoamPeel" at bounding box center [648, 60] width 111 height 9
click at [240, 84] on span "Add another condition" at bounding box center [260, 87] width 75 height 9
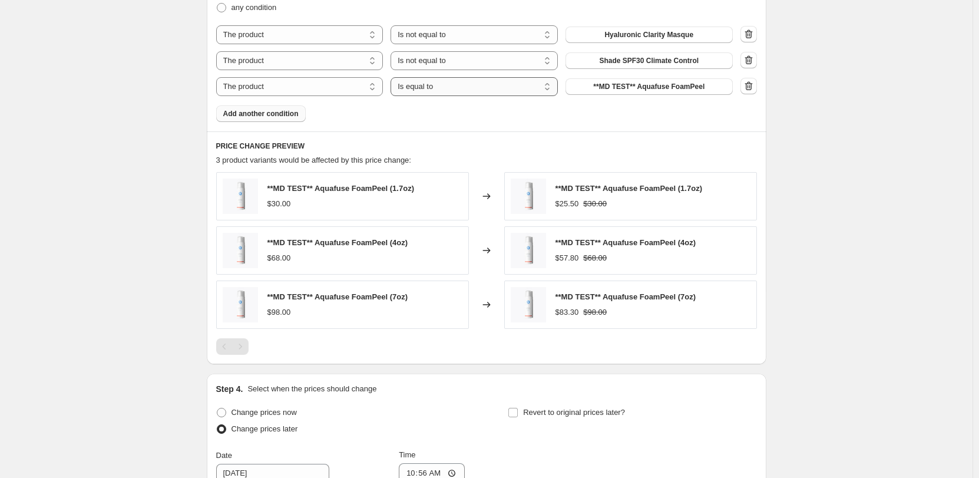
click at [460, 90] on select "Is equal to Is not equal to" at bounding box center [474, 86] width 167 height 19
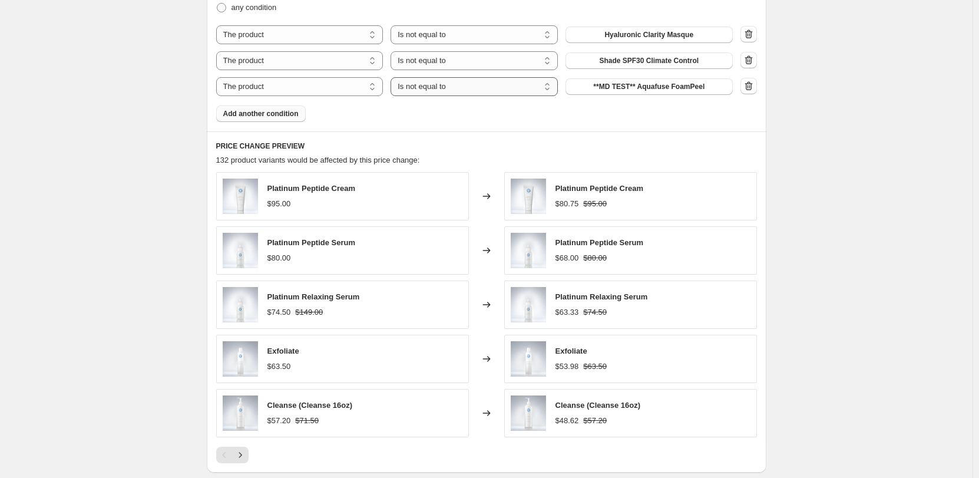
click at [492, 86] on select "Is equal to Is not equal to" at bounding box center [474, 86] width 167 height 19
select select "equal"
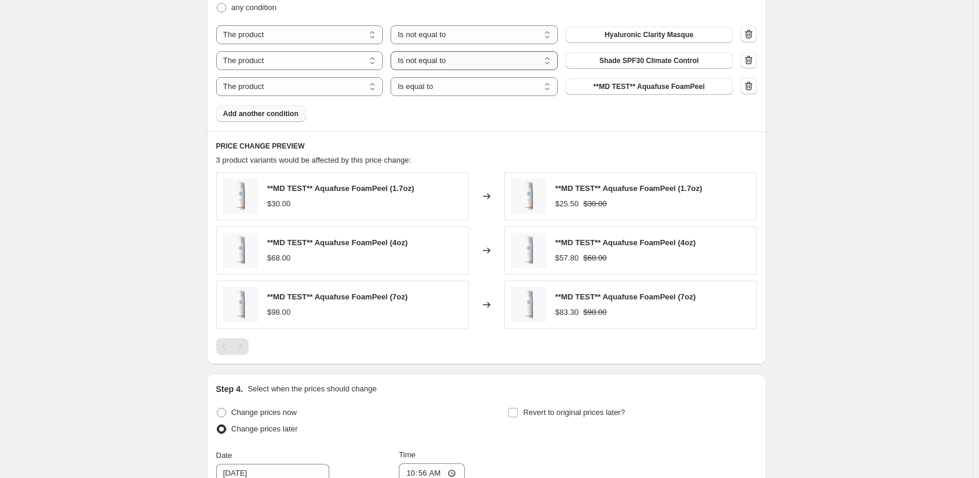
click at [419, 57] on select "Is equal to Is not equal to" at bounding box center [474, 60] width 167 height 19
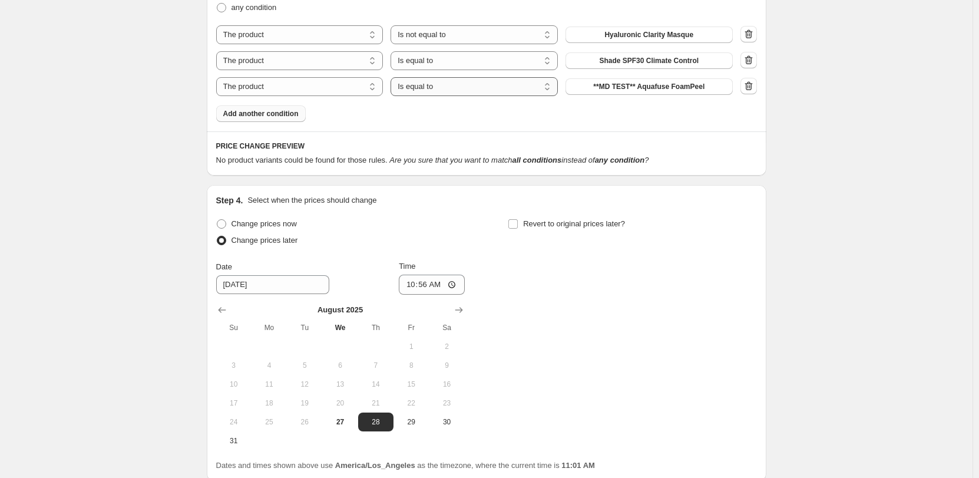
click at [482, 90] on select "Is equal to Is not equal to" at bounding box center [474, 86] width 167 height 19
click at [752, 83] on icon "button" at bounding box center [749, 85] width 8 height 9
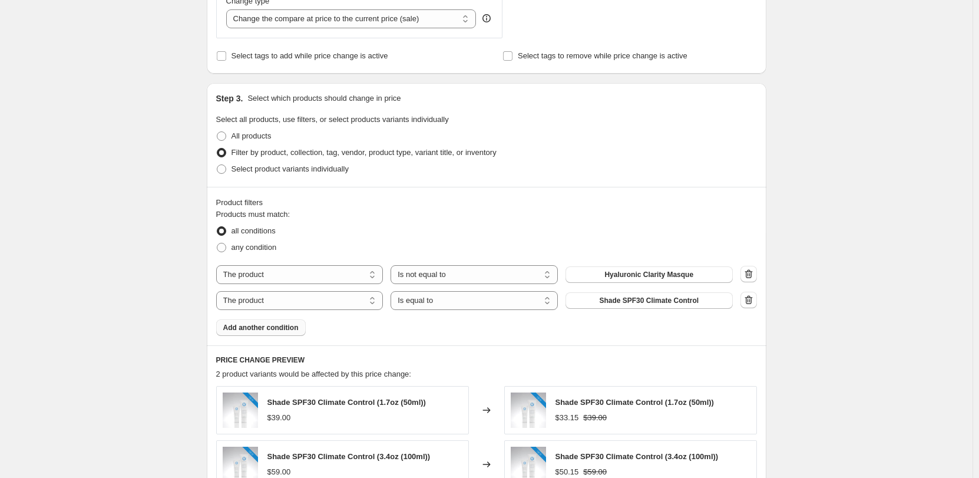
scroll to position [471, 0]
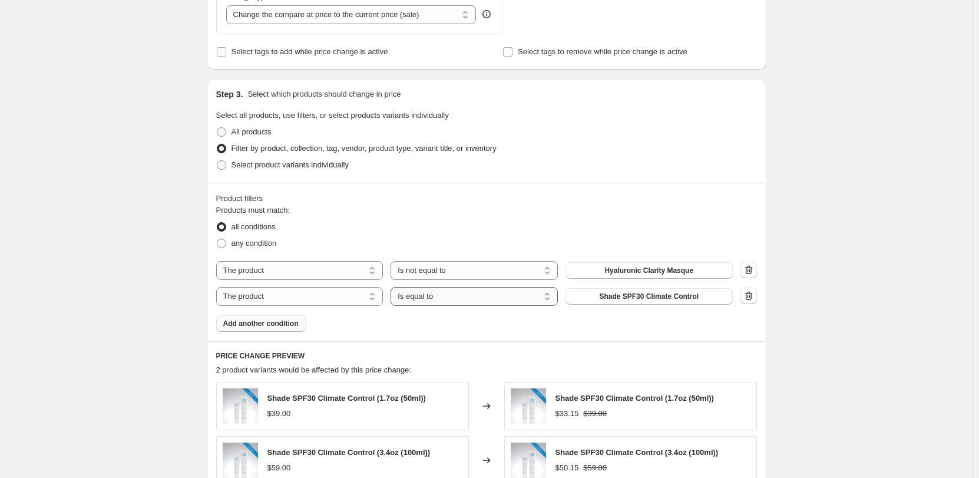
click at [493, 301] on select "Is equal to Is not equal to" at bounding box center [474, 296] width 167 height 19
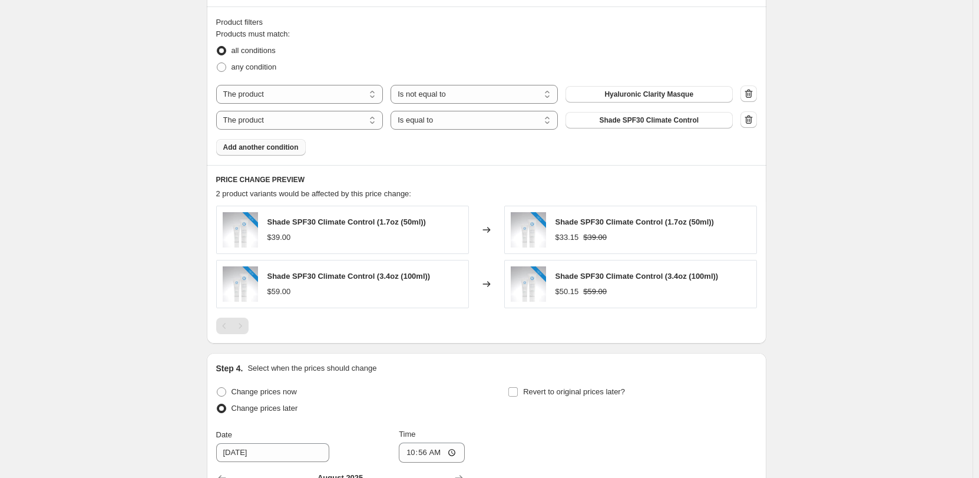
scroll to position [648, 0]
click at [483, 129] on select "Is equal to Is not equal to" at bounding box center [474, 119] width 167 height 19
select select "not_equal"
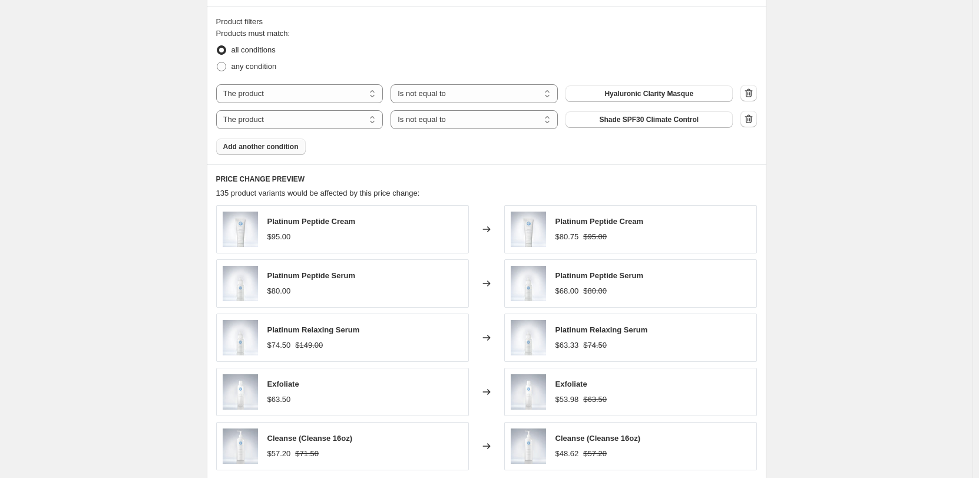
click at [272, 149] on span "Add another condition" at bounding box center [260, 146] width 75 height 9
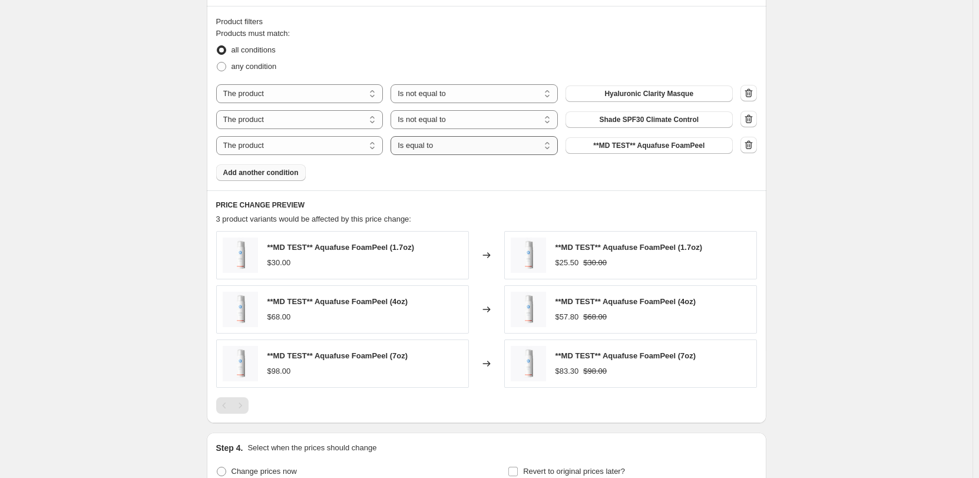
click at [472, 146] on select "Is equal to Is not equal to" at bounding box center [474, 145] width 167 height 19
click at [394, 136] on select "Is equal to Is not equal to" at bounding box center [474, 145] width 167 height 19
click at [597, 149] on button "**MD TEST** Aquafuse FoamPeel" at bounding box center [649, 145] width 167 height 16
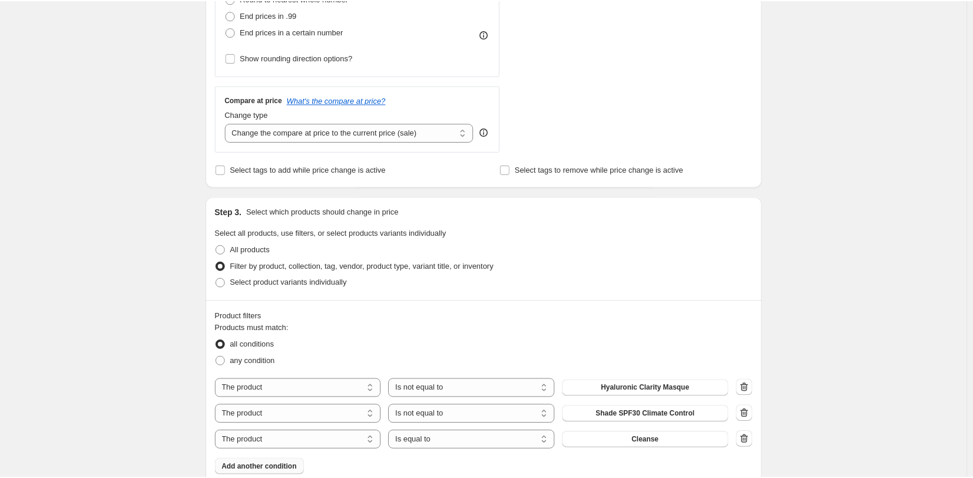
scroll to position [0, 0]
